Goal: Task Accomplishment & Management: Manage account settings

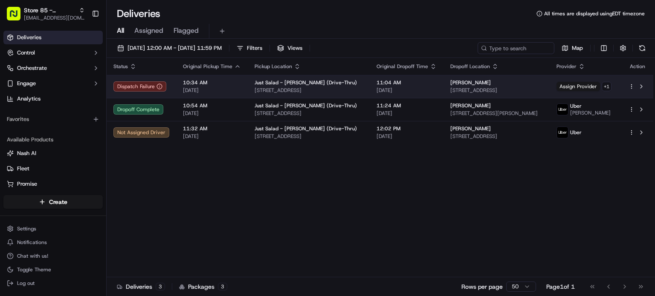
click at [387, 89] on span "09/15/2025" at bounding box center [407, 90] width 60 height 7
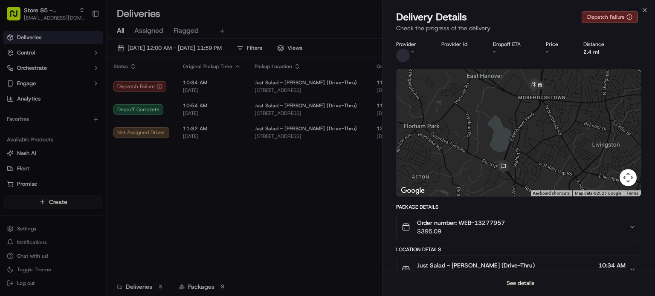
click at [523, 283] on button "See details" at bounding box center [520, 284] width 35 height 12
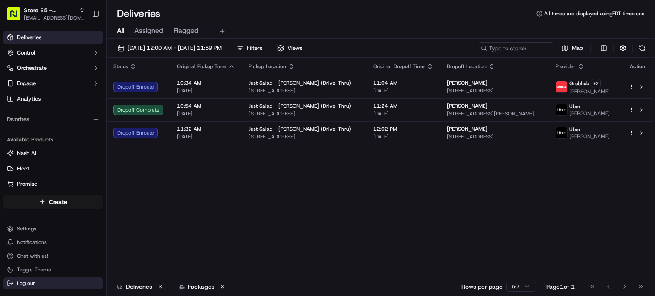
click at [68, 281] on button "Log out" at bounding box center [52, 284] width 99 height 12
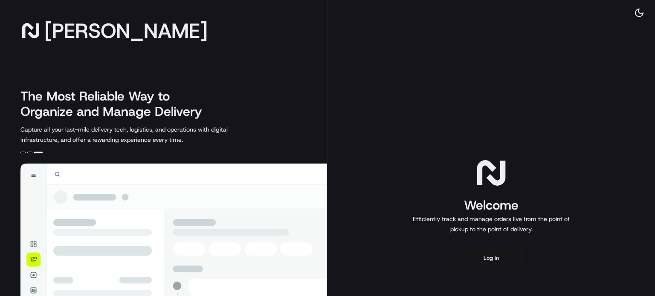
click at [505, 253] on button "Log in" at bounding box center [491, 258] width 68 height 20
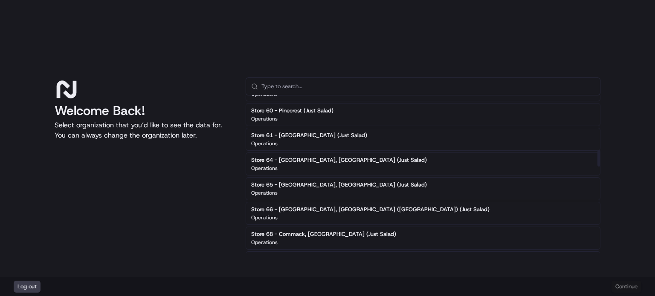
scroll to position [514, 0]
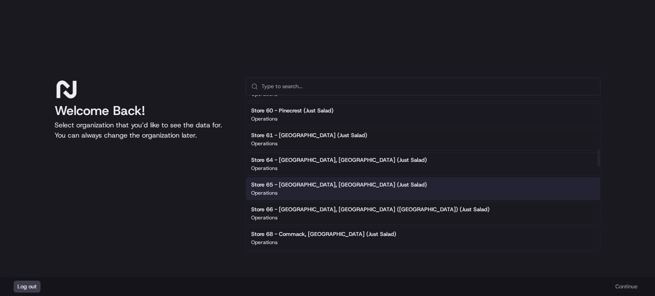
click at [335, 182] on h2 "Store 65 - [GEOGRAPHIC_DATA], [GEOGRAPHIC_DATA] (Just Salad)" at bounding box center [339, 185] width 176 height 8
click at [625, 285] on button "Continue" at bounding box center [627, 287] width 30 height 12
